Goal: Transaction & Acquisition: Download file/media

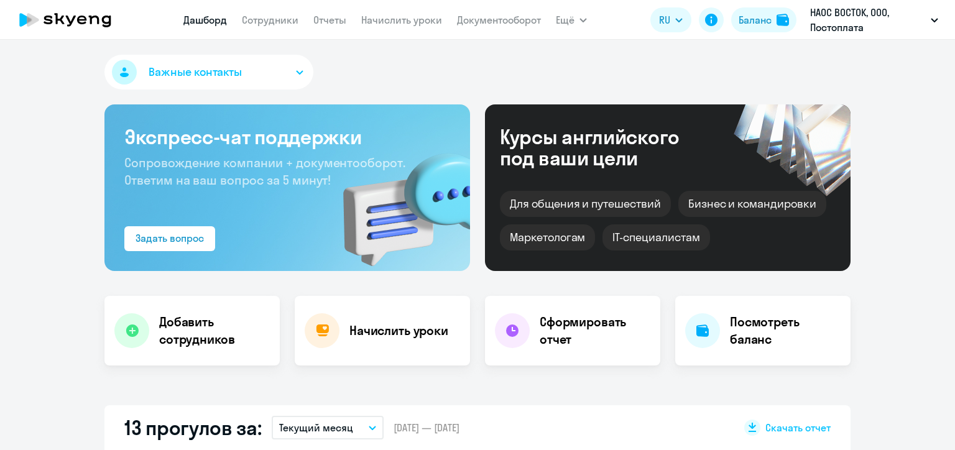
select select "30"
click at [403, 21] on link "Начислить уроки" at bounding box center [401, 20] width 81 height 12
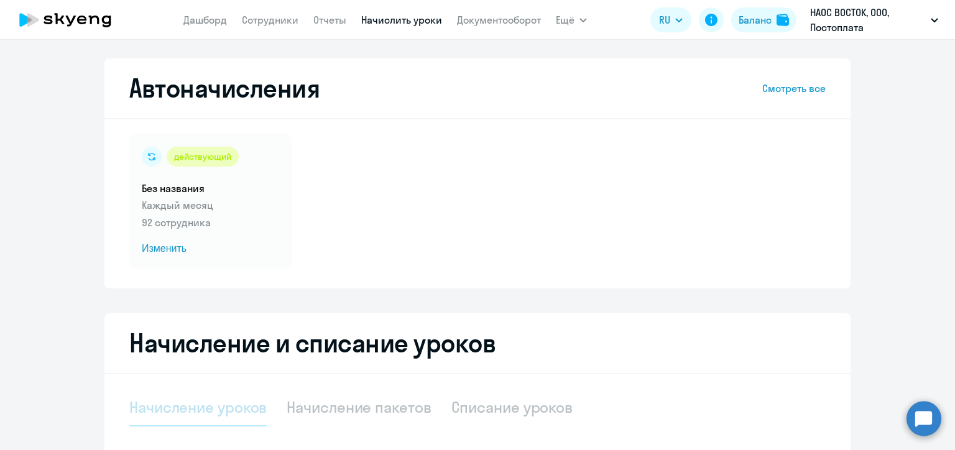
select select "10"
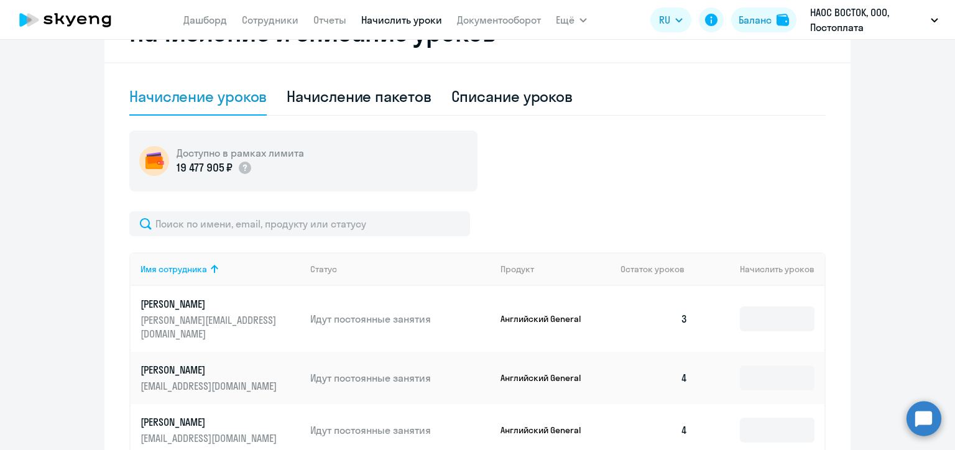
scroll to position [249, 0]
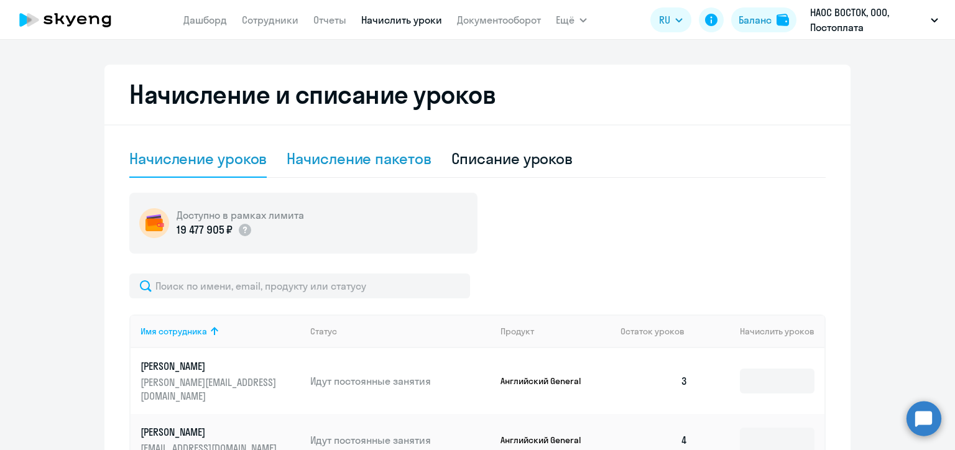
click at [365, 165] on div "Начисление пакетов" at bounding box center [359, 159] width 144 height 20
select select "10"
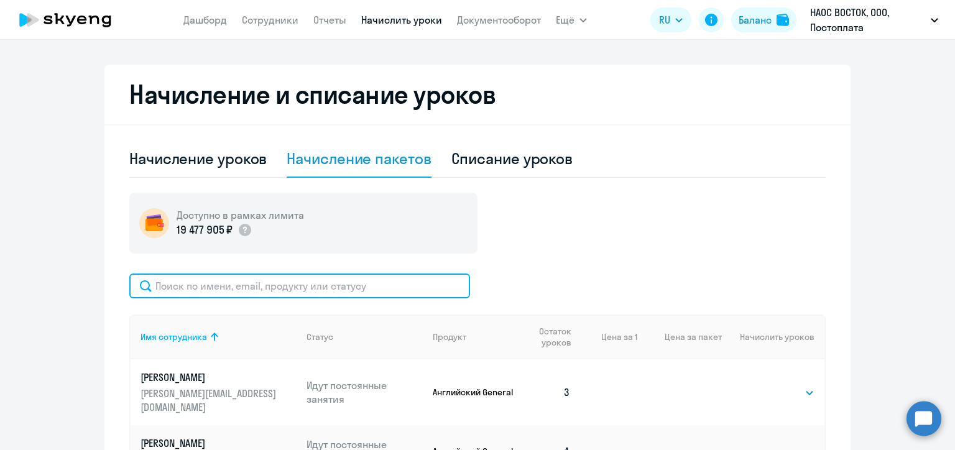
click at [323, 288] on input "text" at bounding box center [299, 285] width 341 height 25
paste input "Марченкова"
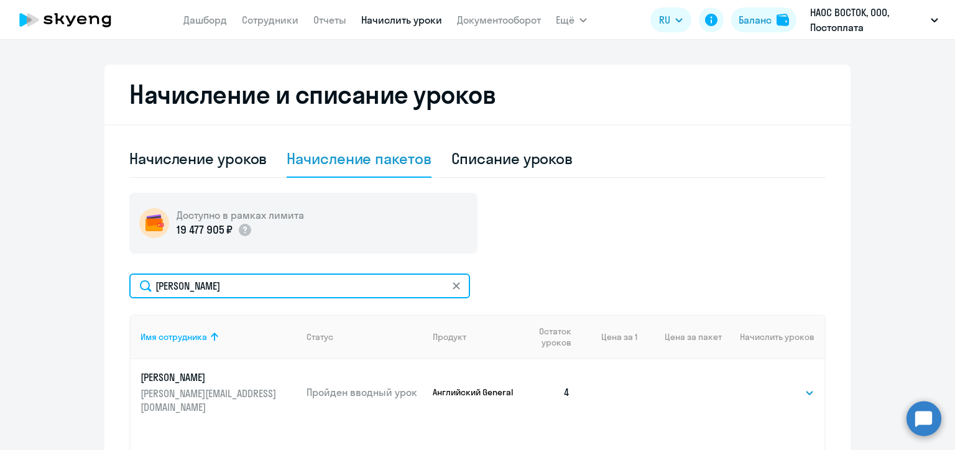
scroll to position [311, 0]
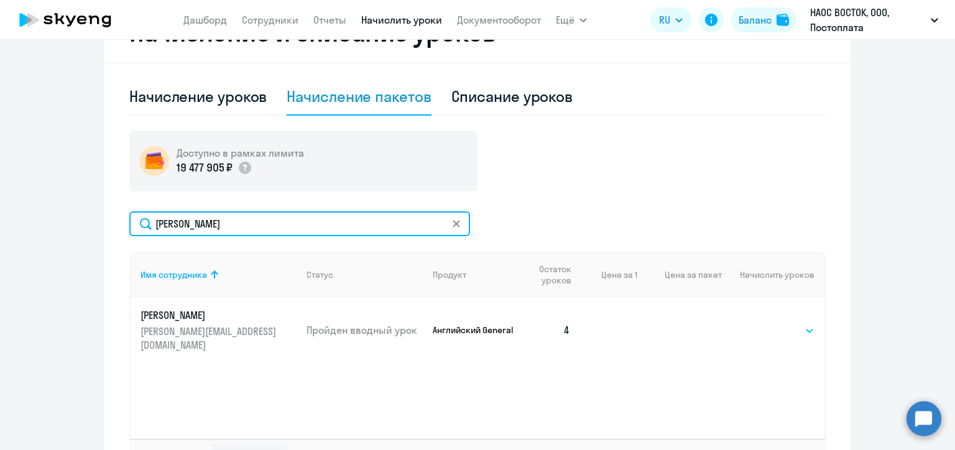
type input "Марченкова"
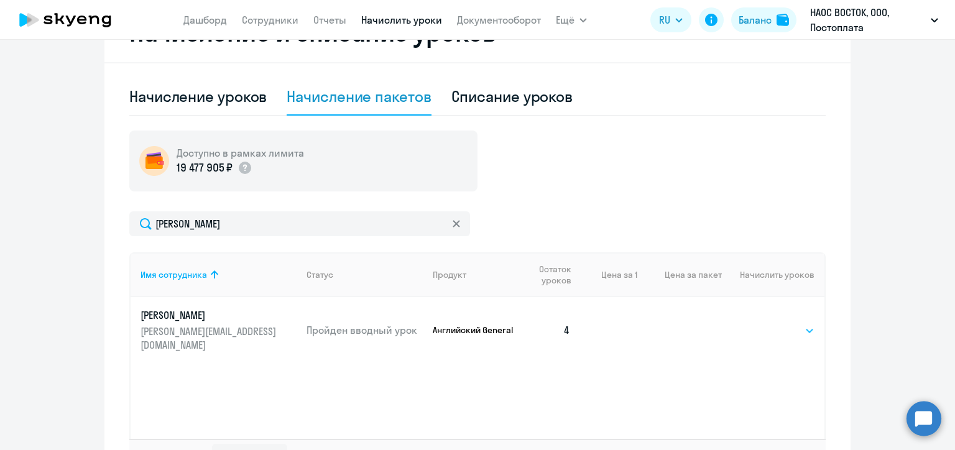
click at [788, 326] on select "Выбрать 4 8 16 32 64 96 128" at bounding box center [788, 330] width 51 height 15
click at [852, 317] on ng-component "Автоначисления Смотреть все действующий Без названия Каждый месяц 92 сотрудника…" at bounding box center [477, 121] width 955 height 746
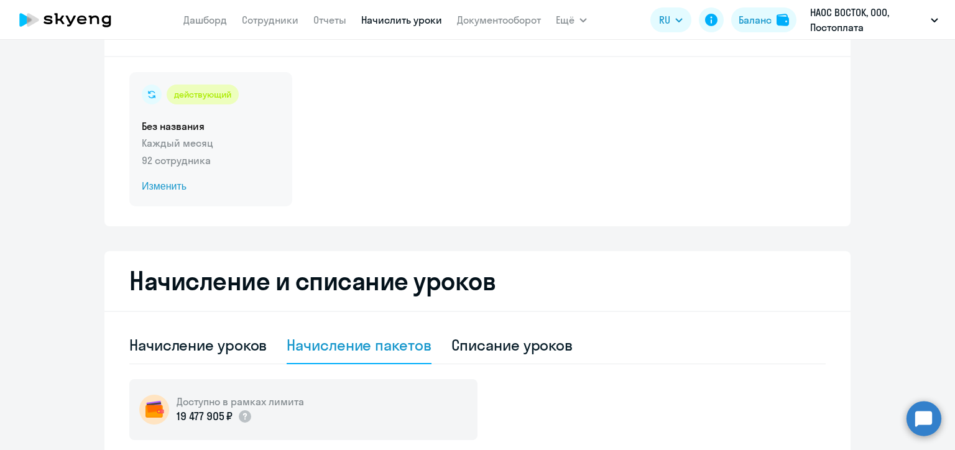
click at [163, 188] on span "Изменить" at bounding box center [211, 186] width 138 height 15
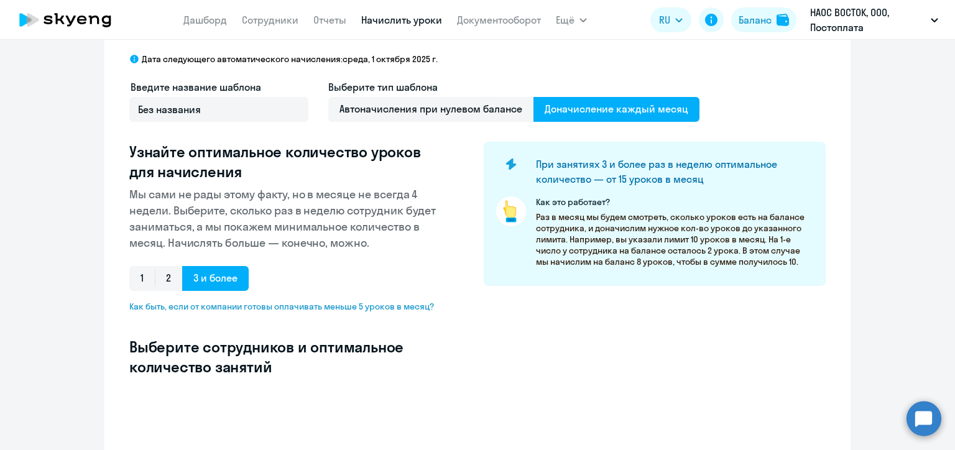
select select "10"
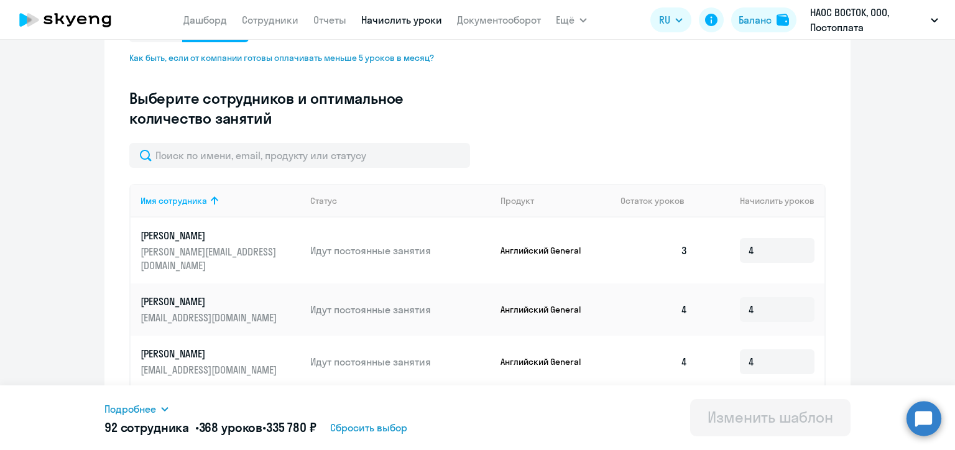
scroll to position [62, 0]
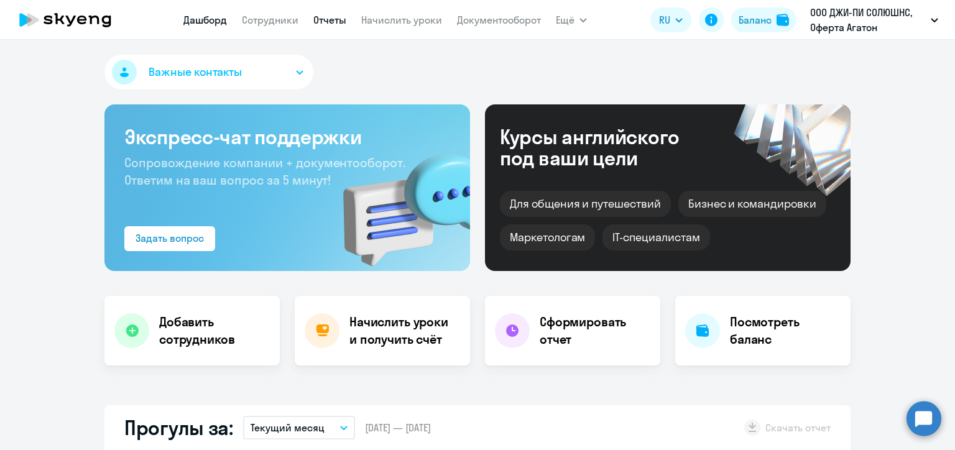
click at [324, 24] on link "Отчеты" at bounding box center [329, 20] width 33 height 12
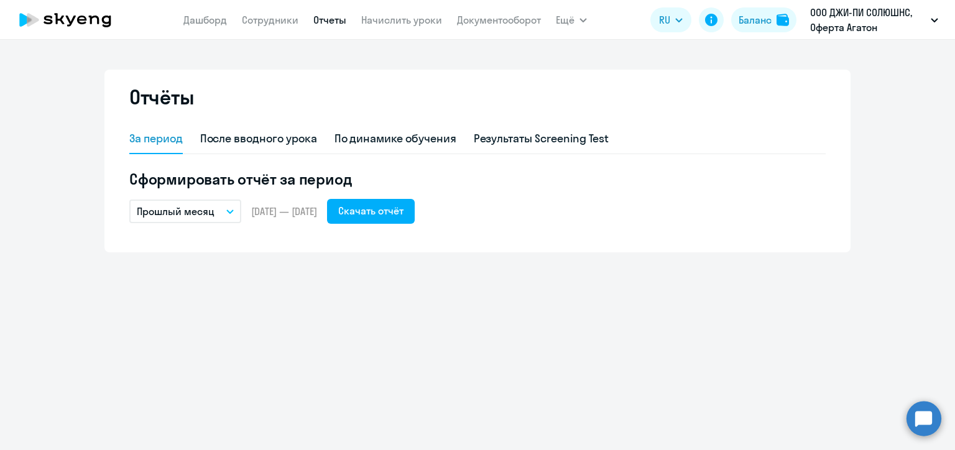
click at [189, 214] on p "Прошлый месяц" at bounding box center [176, 211] width 78 height 15
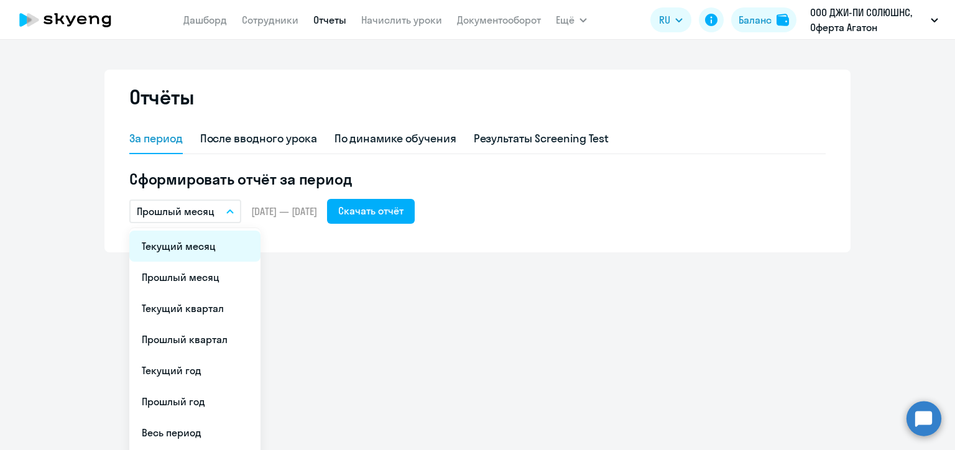
click at [192, 246] on li "Текущий месяц" at bounding box center [194, 246] width 131 height 31
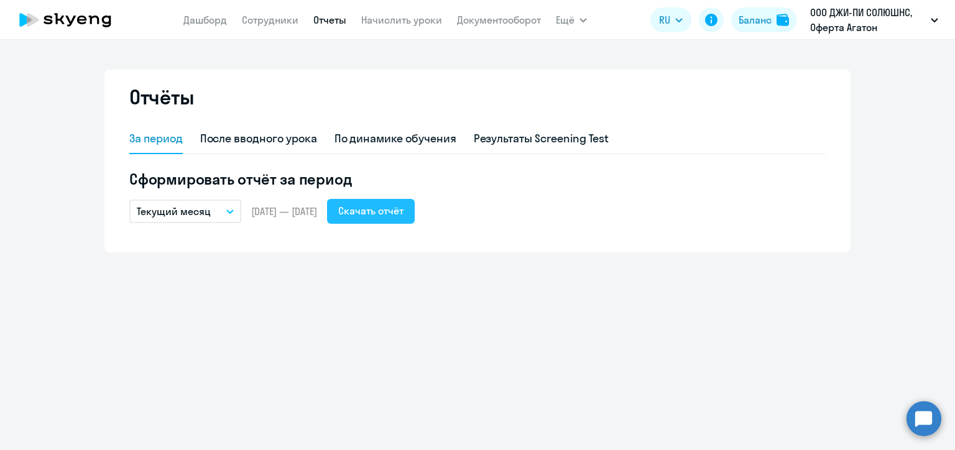
click at [403, 214] on div "Скачать отчёт" at bounding box center [370, 210] width 65 height 15
